Goal: Transaction & Acquisition: Purchase product/service

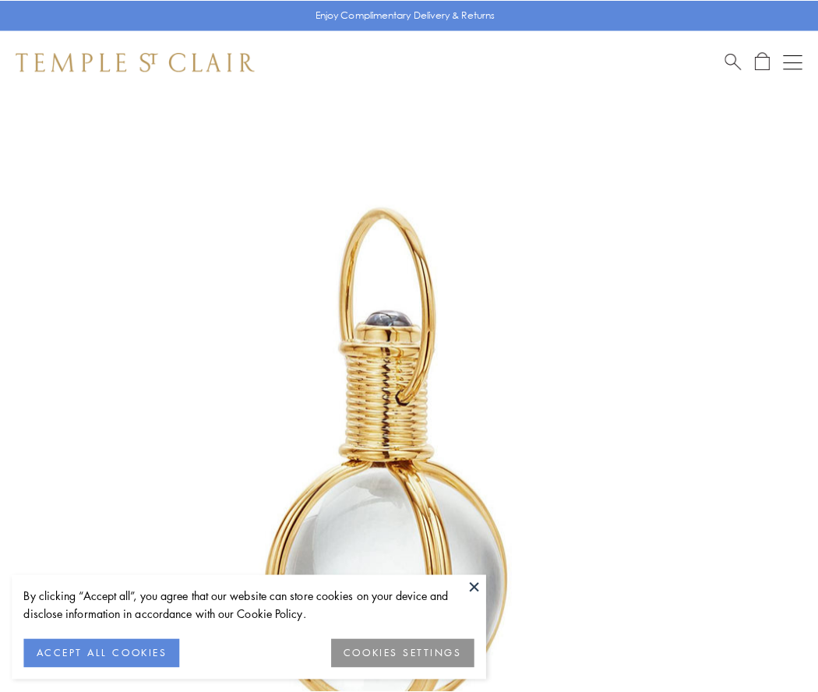
scroll to position [407, 0]
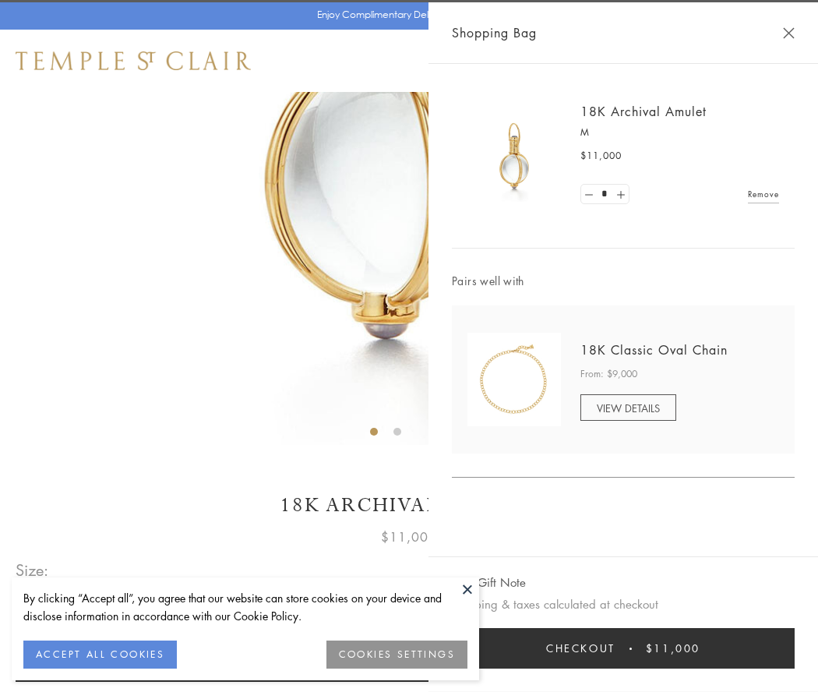
click at [624, 649] on button "Checkout $11,000" at bounding box center [623, 648] width 343 height 41
